Goal: Information Seeking & Learning: Learn about a topic

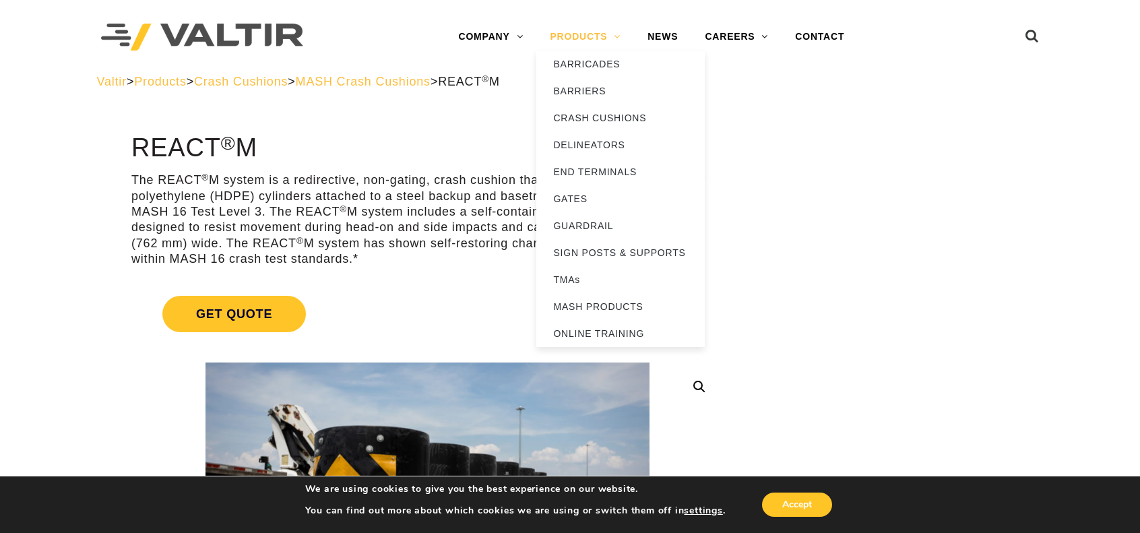
click at [585, 34] on link "PRODUCTS" at bounding box center [585, 37] width 98 height 27
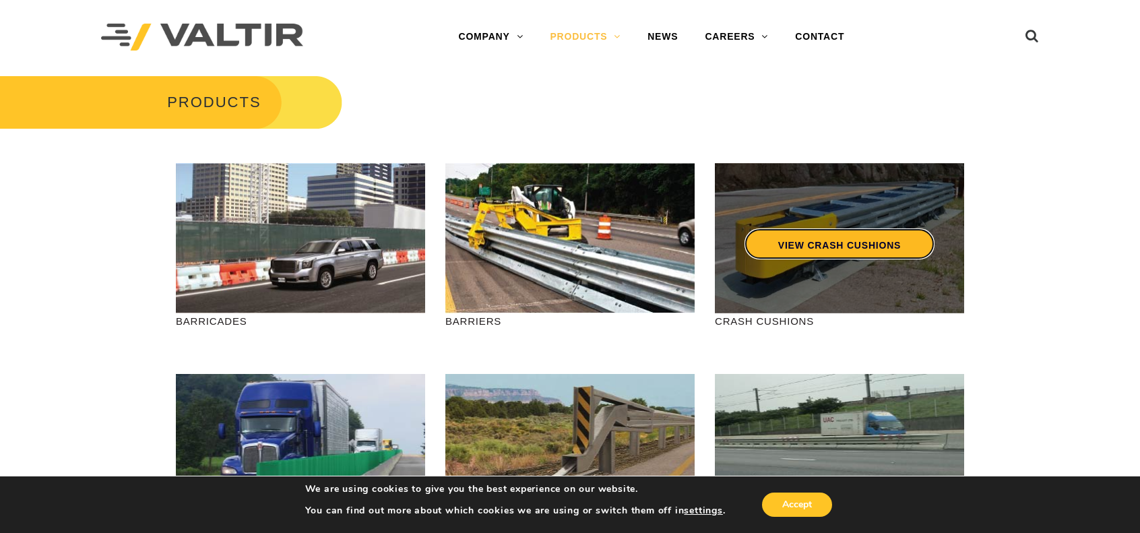
click at [844, 253] on link "VIEW CRASH CUSHIONS" at bounding box center [840, 243] width 190 height 31
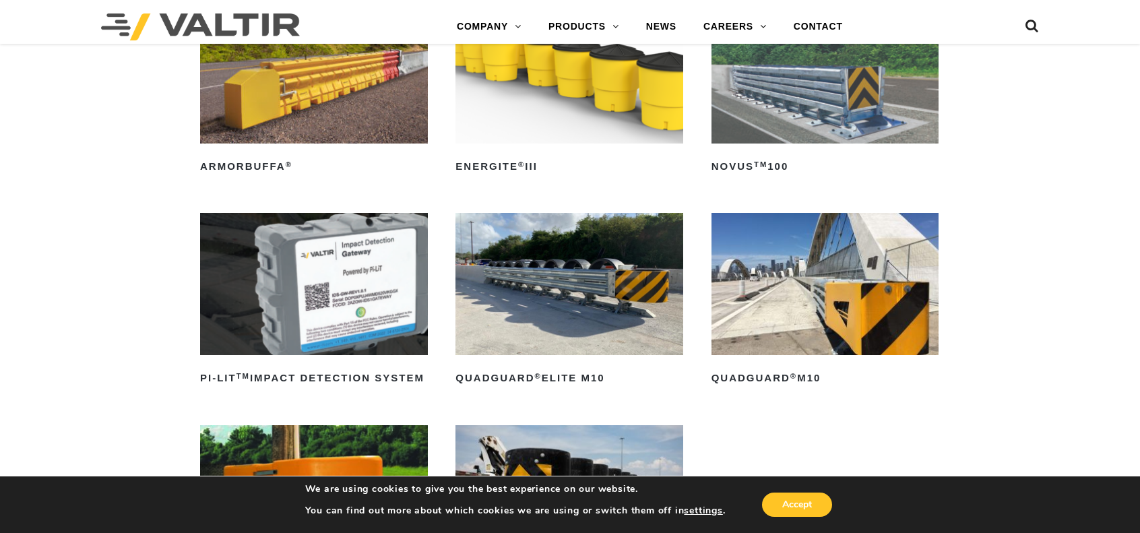
scroll to position [337, 0]
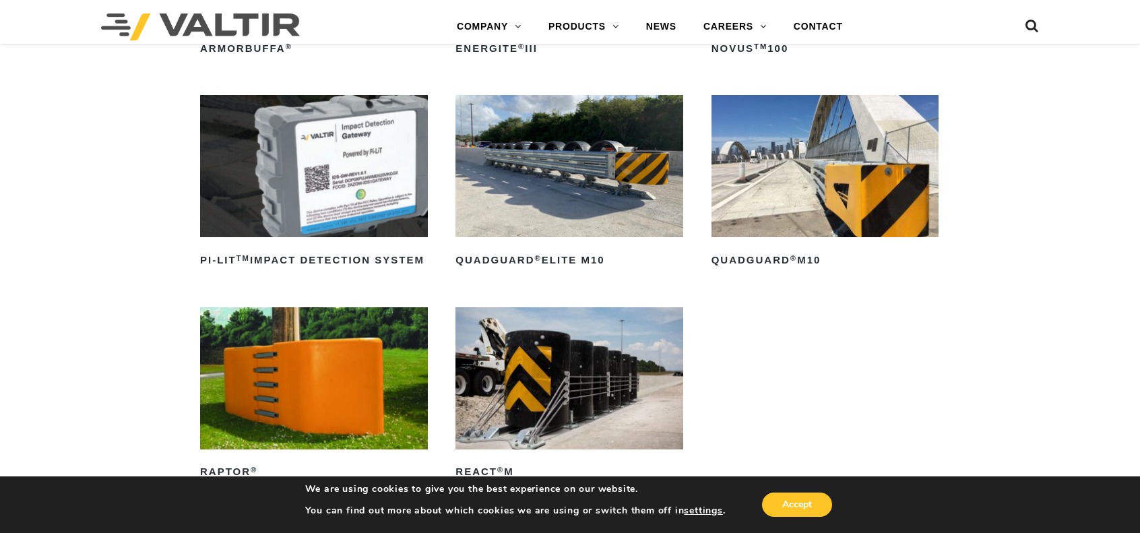
click at [546, 165] on img at bounding box center [570, 166] width 228 height 142
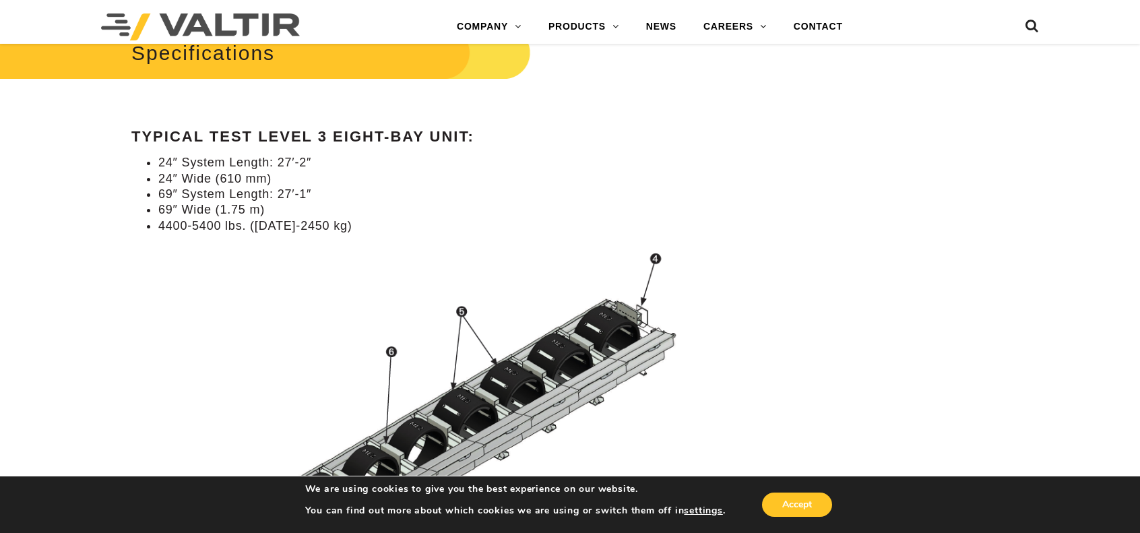
scroll to position [1281, 0]
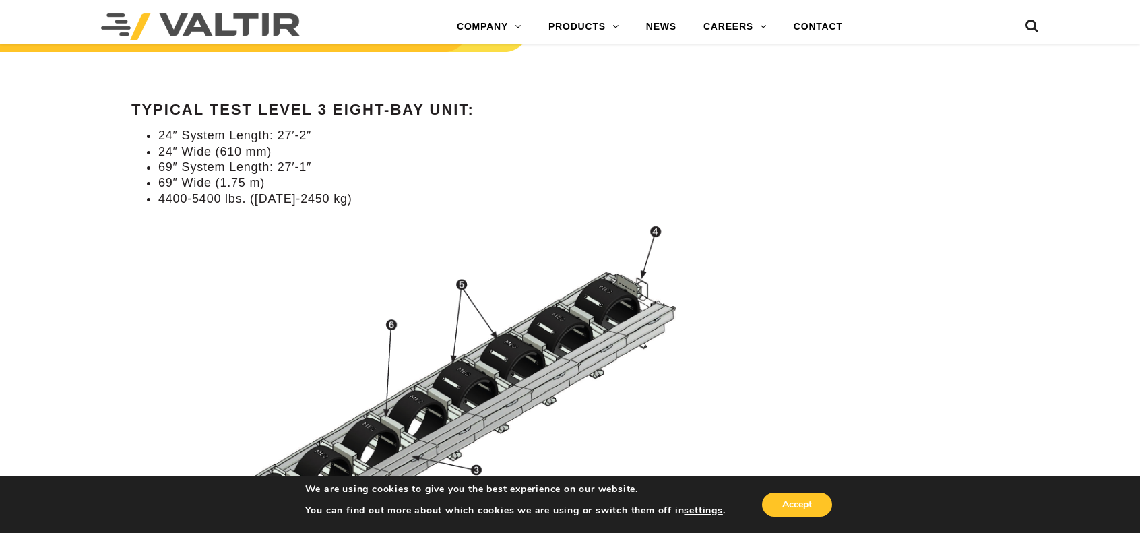
click at [273, 304] on img at bounding box center [427, 436] width 592 height 438
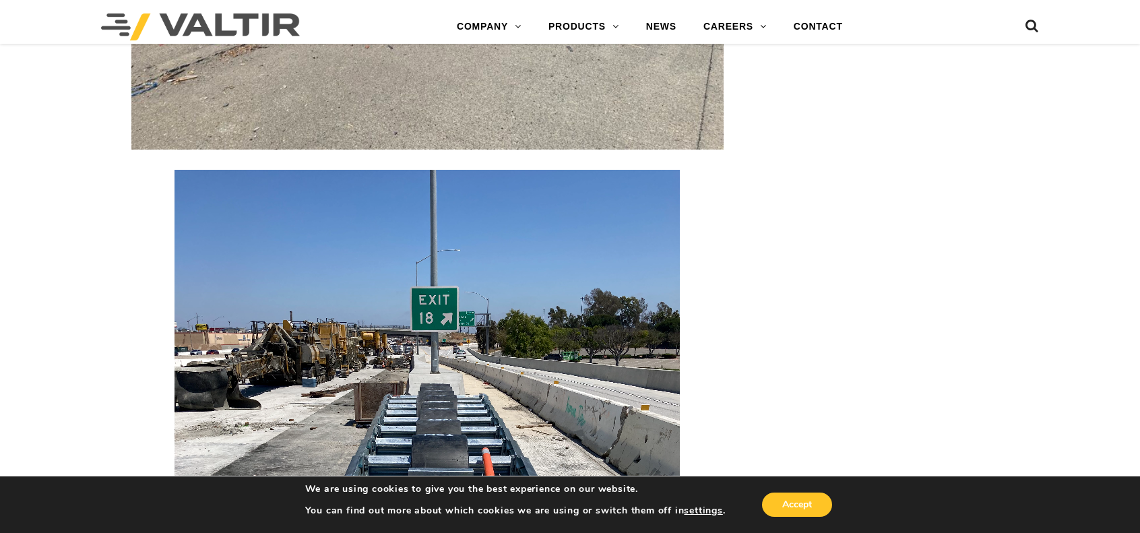
scroll to position [2359, 0]
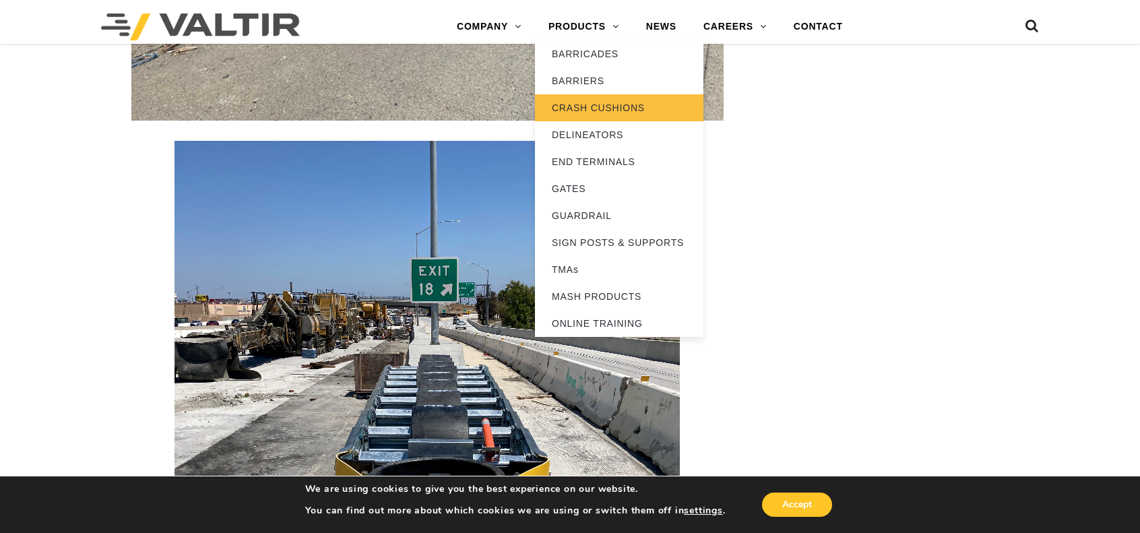
click at [588, 109] on link "CRASH CUSHIONS" at bounding box center [619, 107] width 168 height 27
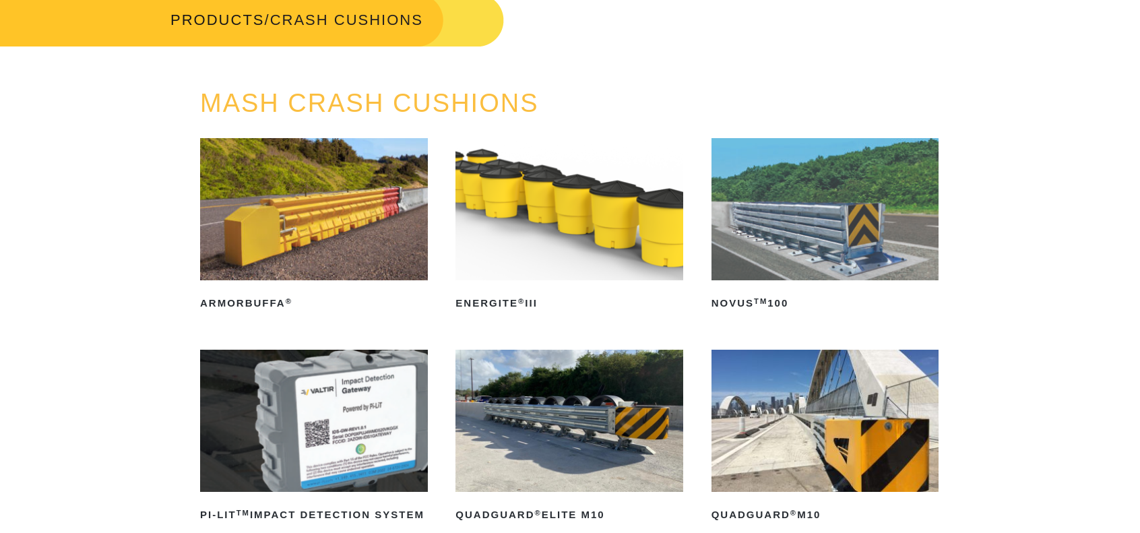
scroll to position [337, 0]
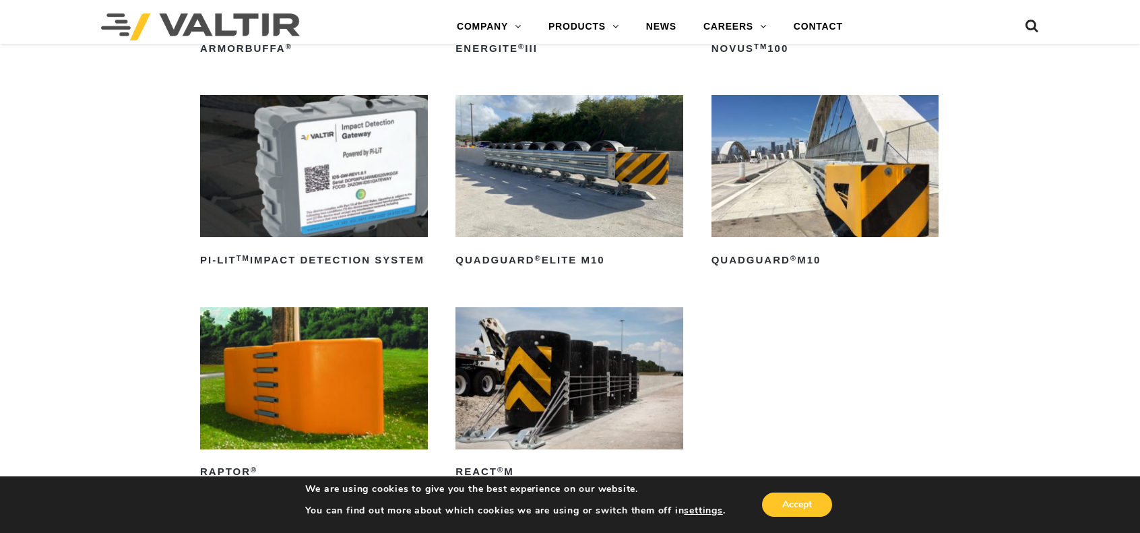
click at [569, 175] on img at bounding box center [570, 166] width 228 height 142
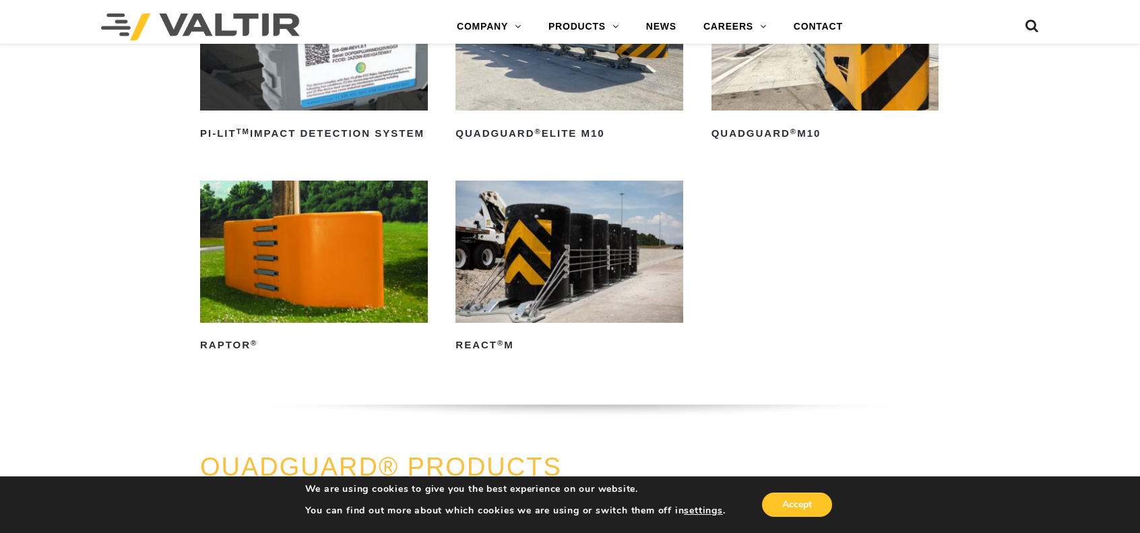
scroll to position [472, 0]
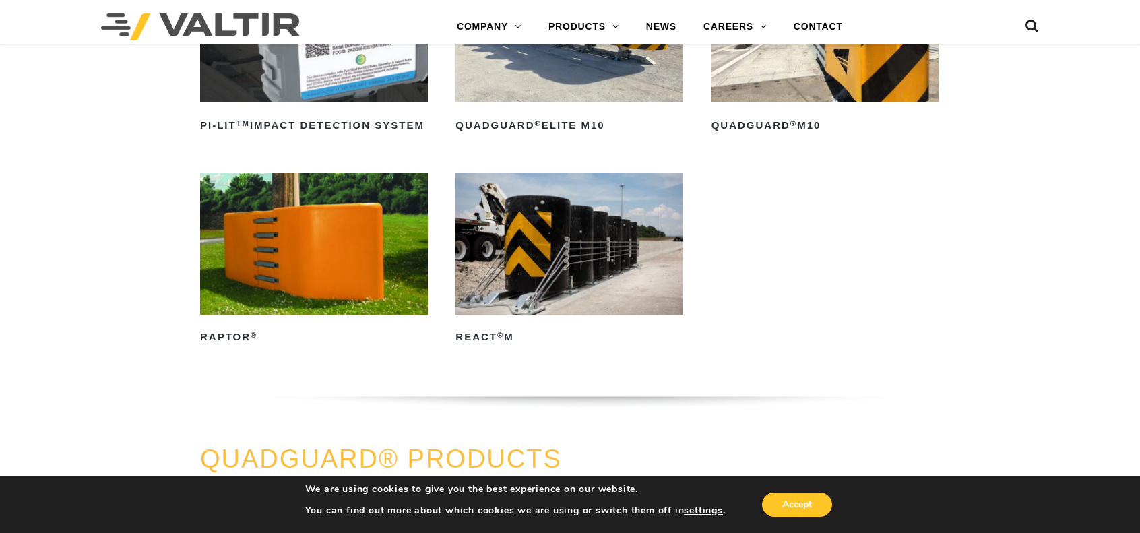
click at [542, 246] on img at bounding box center [570, 244] width 228 height 142
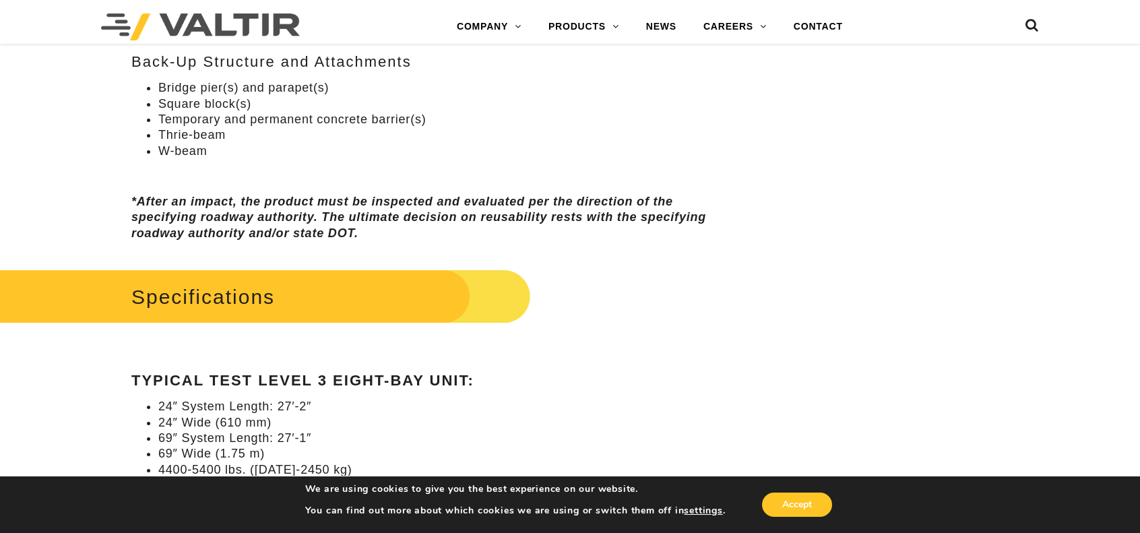
scroll to position [1146, 0]
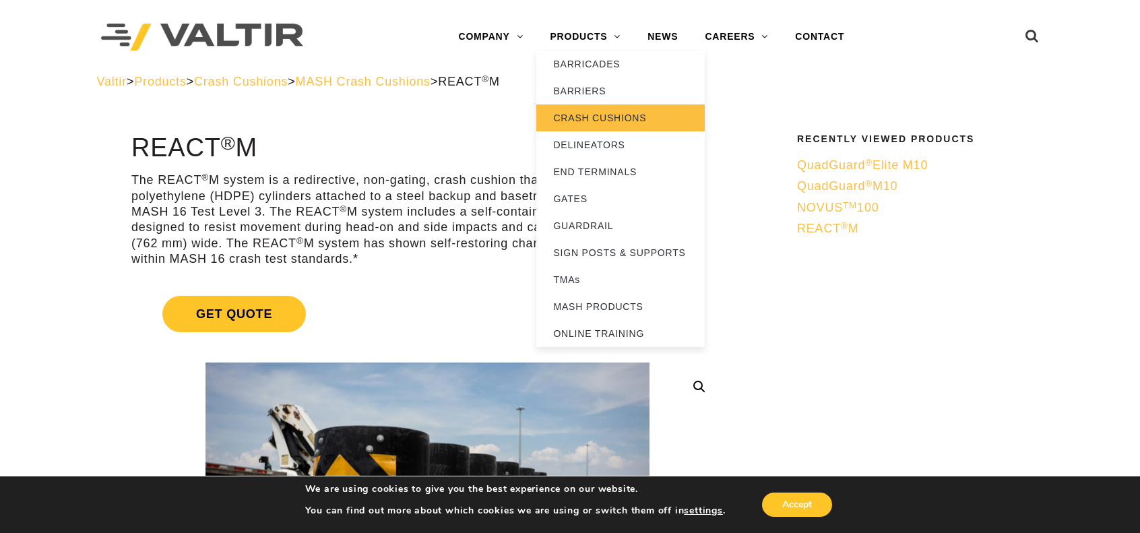
click at [600, 118] on link "CRASH CUSHIONS" at bounding box center [620, 117] width 168 height 27
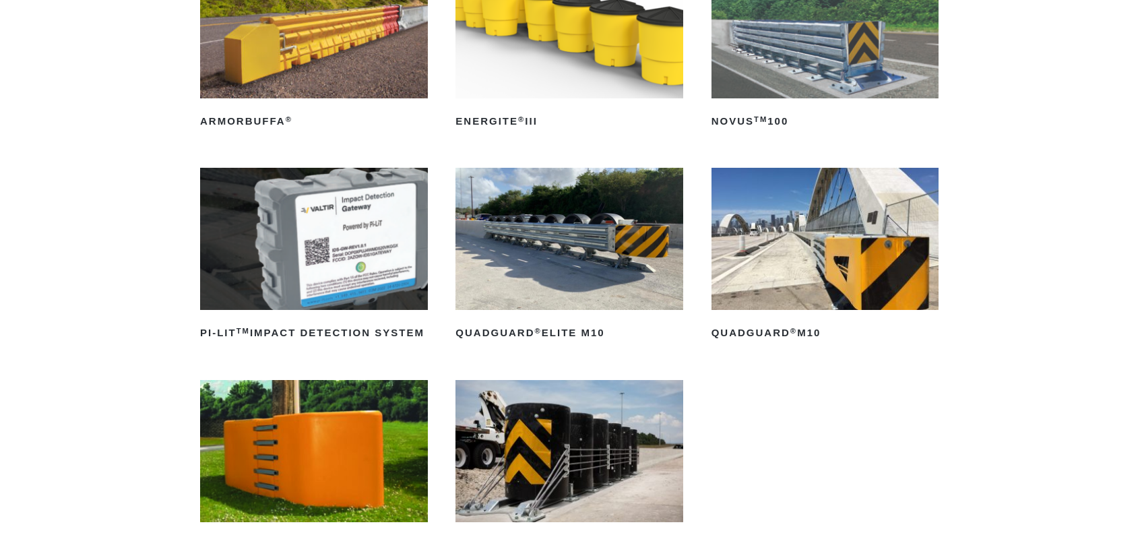
scroll to position [270, 0]
